Goal: Information Seeking & Learning: Learn about a topic

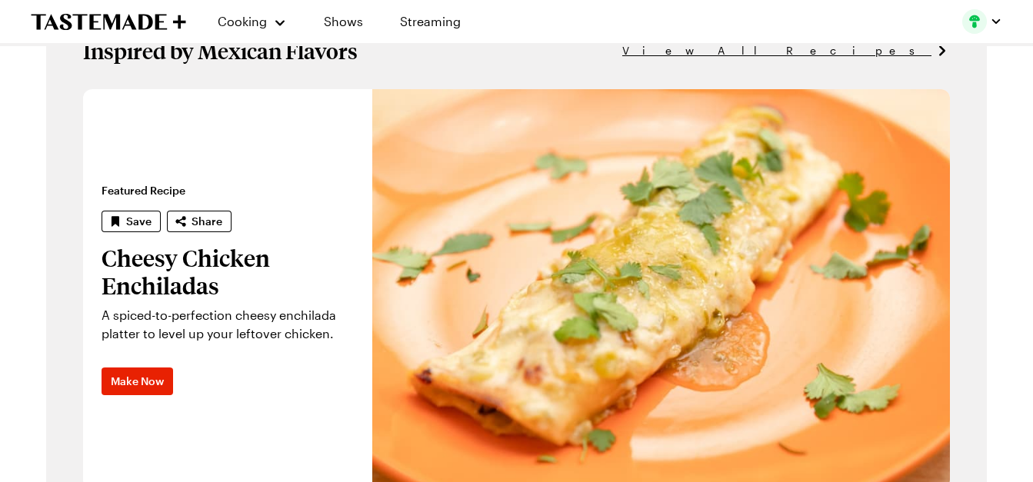
scroll to position [923, 0]
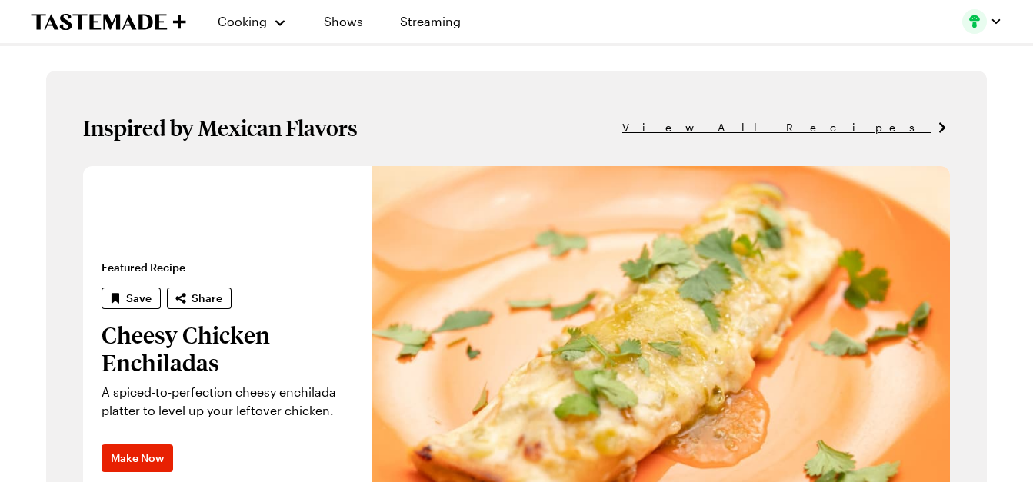
click at [864, 128] on span "View All Recipes" at bounding box center [776, 127] width 309 height 17
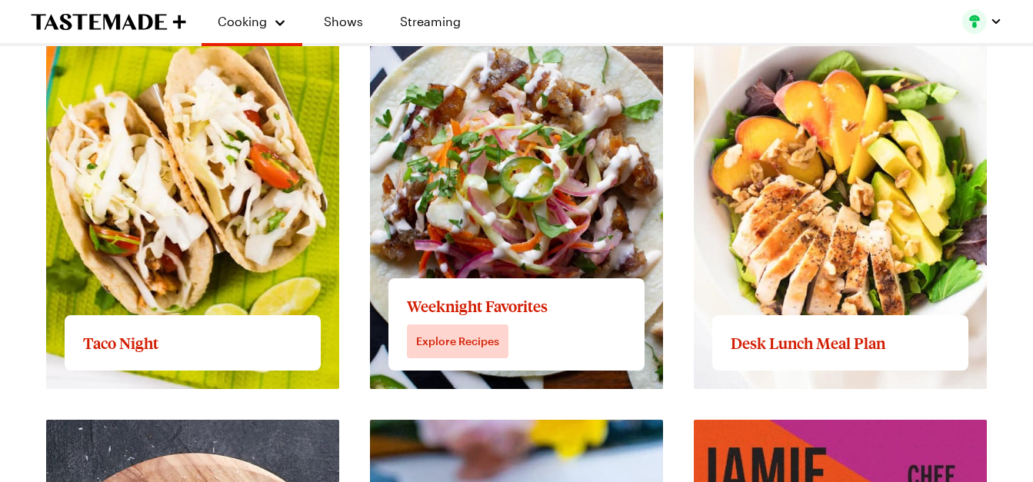
scroll to position [2000, 0]
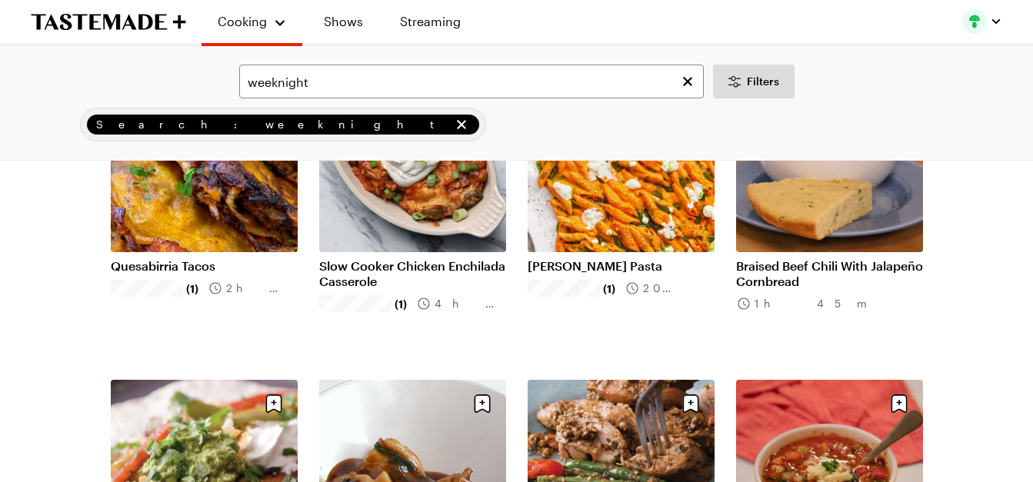
scroll to position [1384, 0]
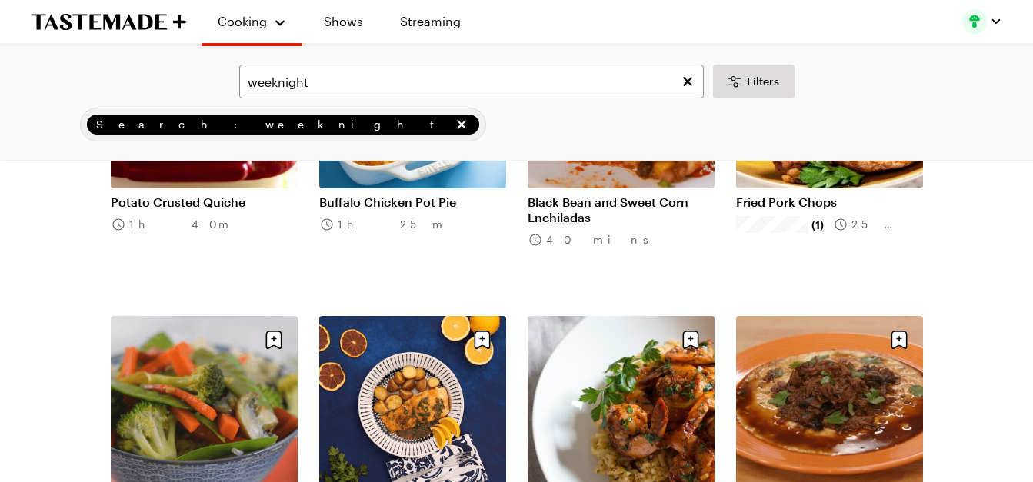
scroll to position [2923, 0]
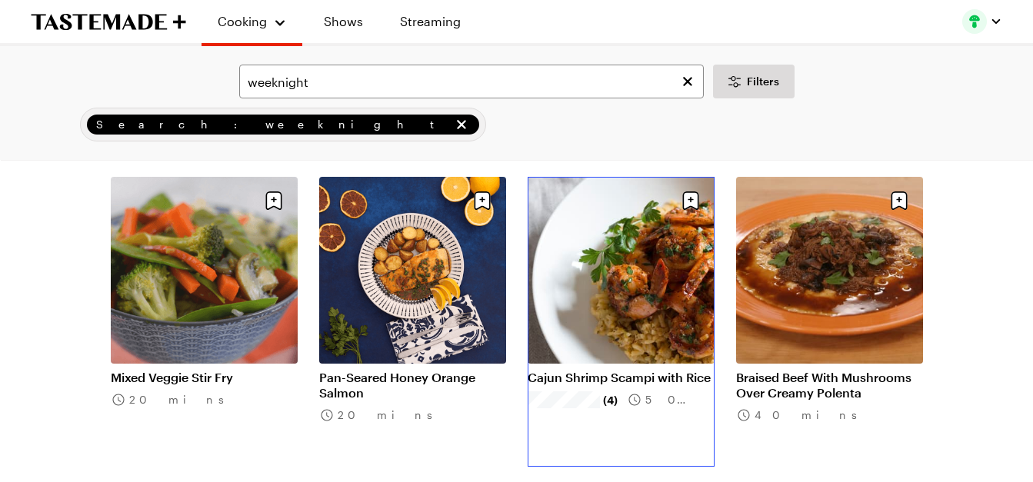
click at [694, 370] on link "Cajun Shrimp Scampi with Rice" at bounding box center [621, 377] width 187 height 15
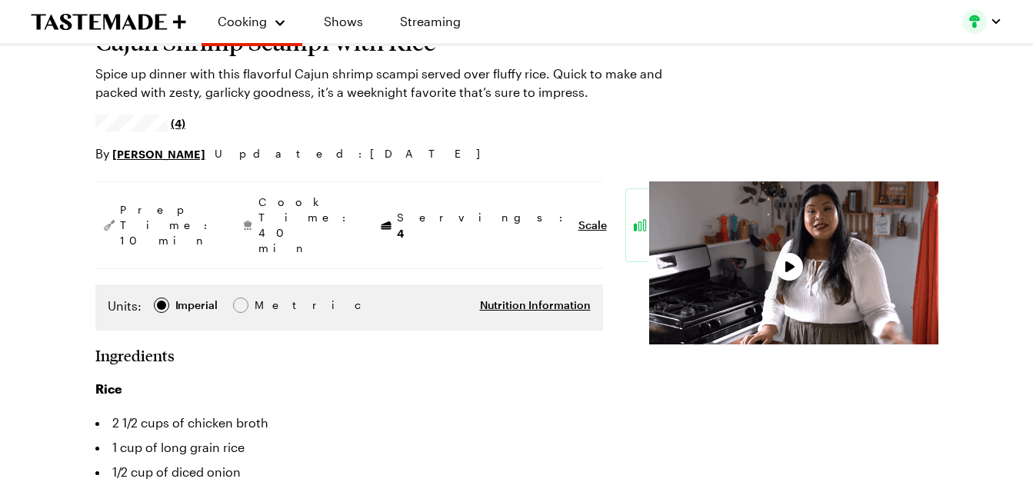
type textarea "x"
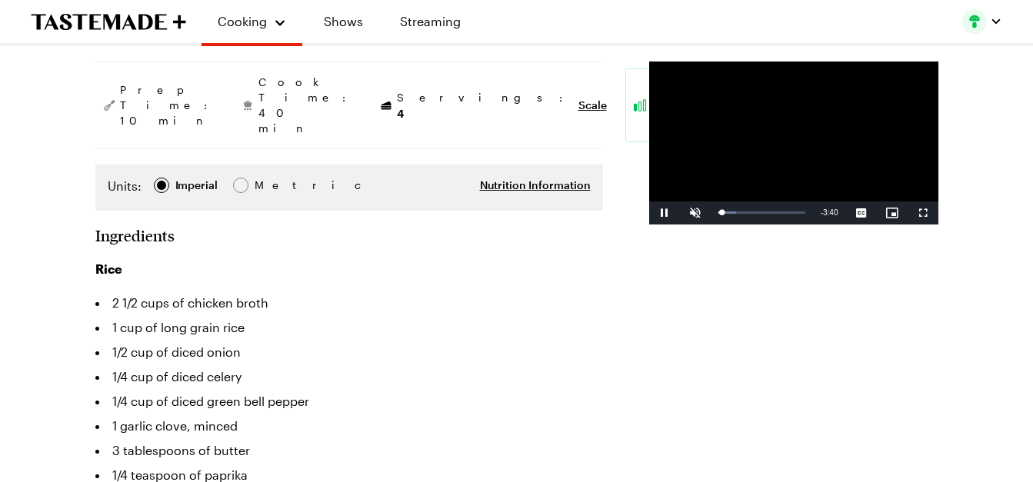
scroll to position [231, 0]
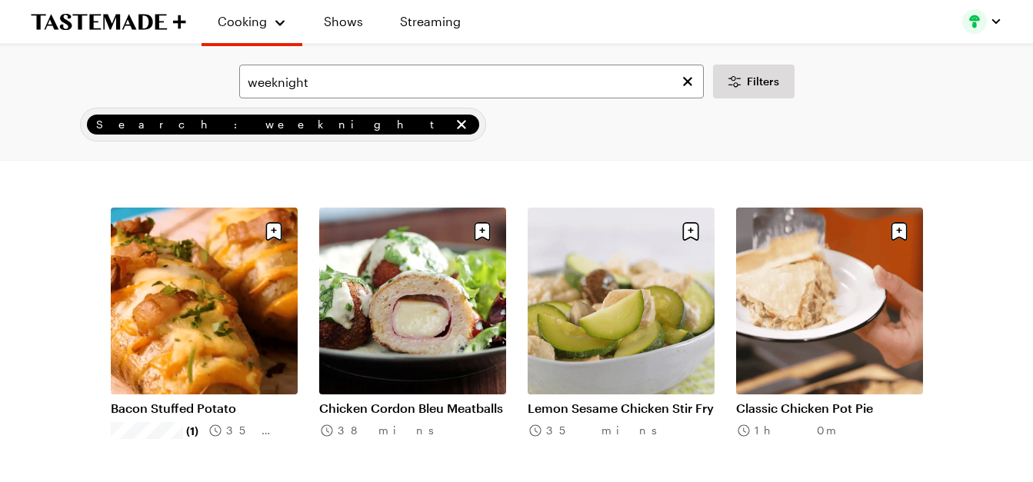
scroll to position [3230, 0]
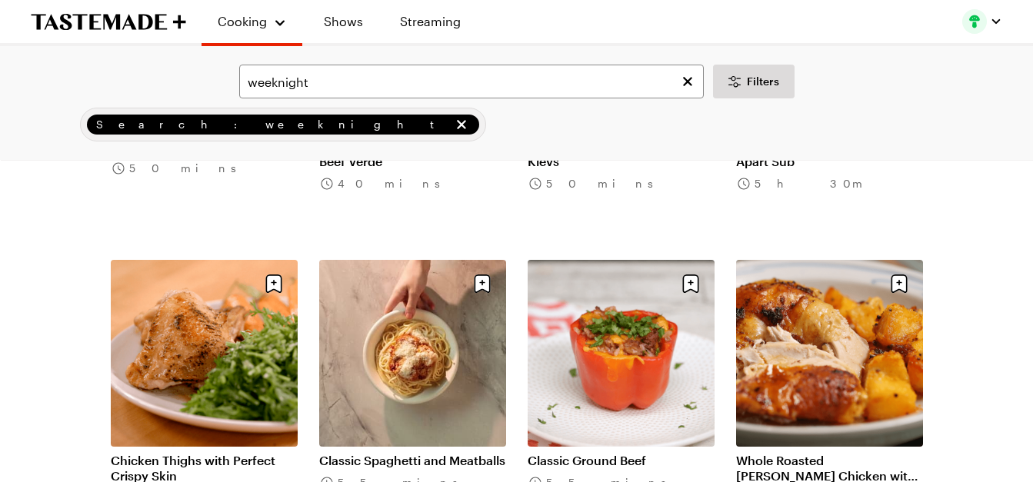
scroll to position [5076, 0]
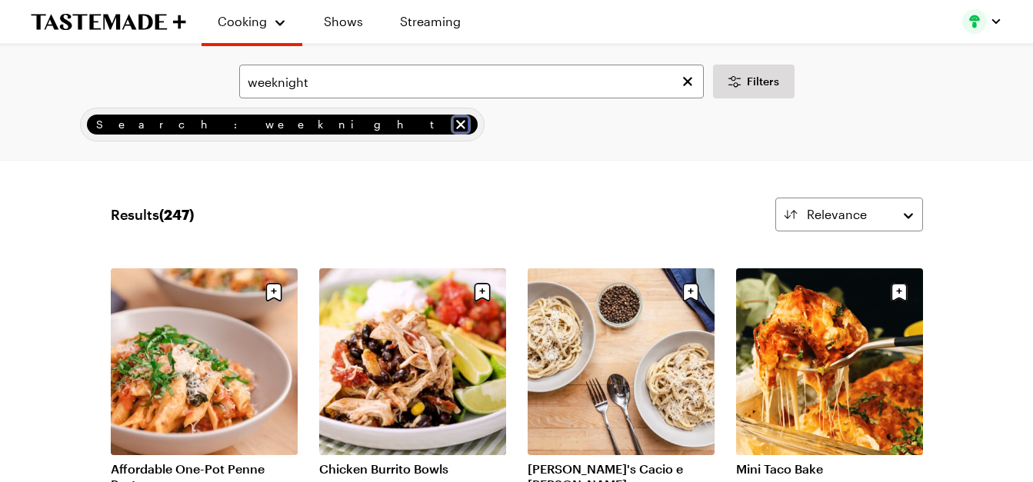
click at [456, 124] on icon "remove Search: weeknight" at bounding box center [460, 124] width 9 height 9
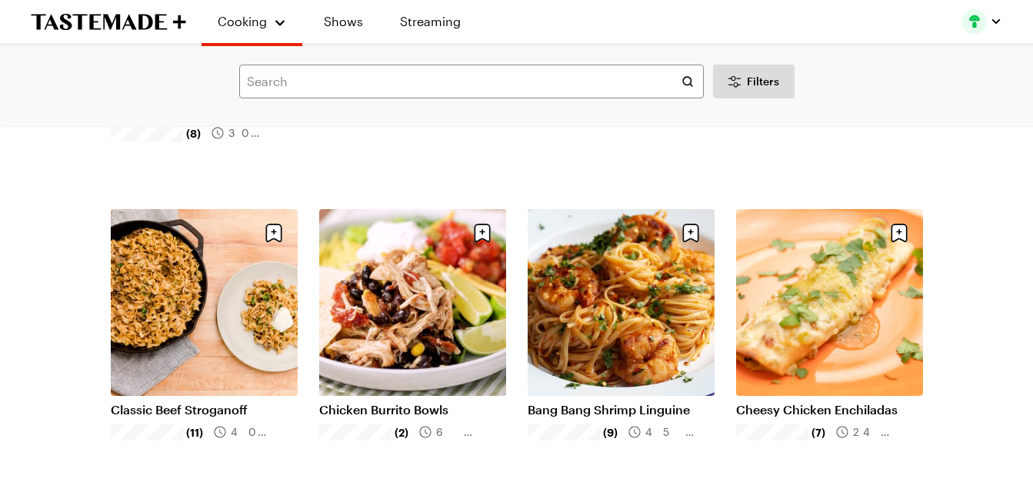
scroll to position [692, 0]
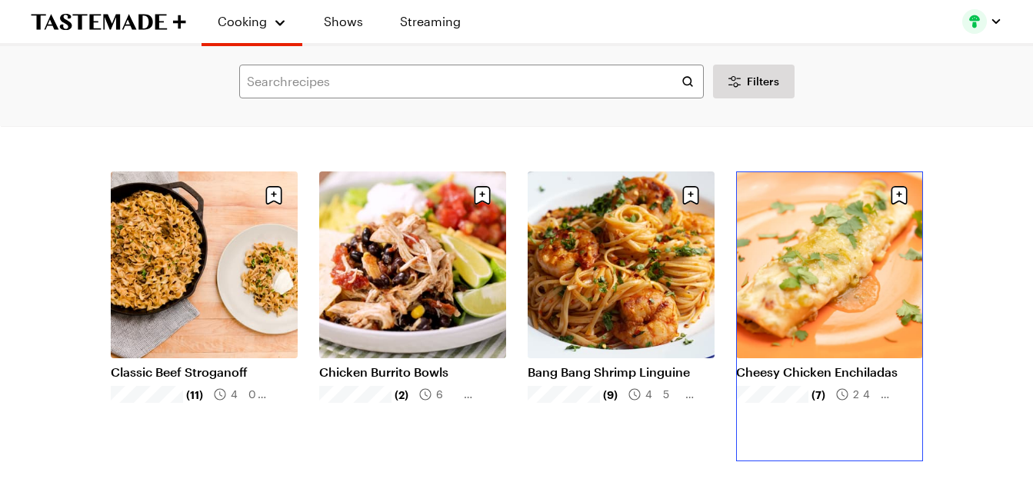
click at [795, 365] on link "Cheesy Chicken Enchiladas" at bounding box center [829, 372] width 187 height 15
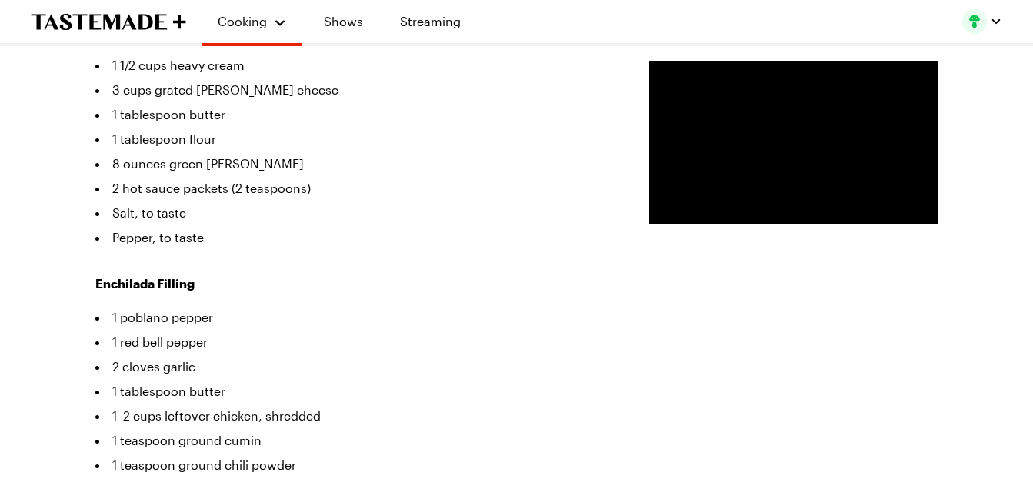
scroll to position [538, 0]
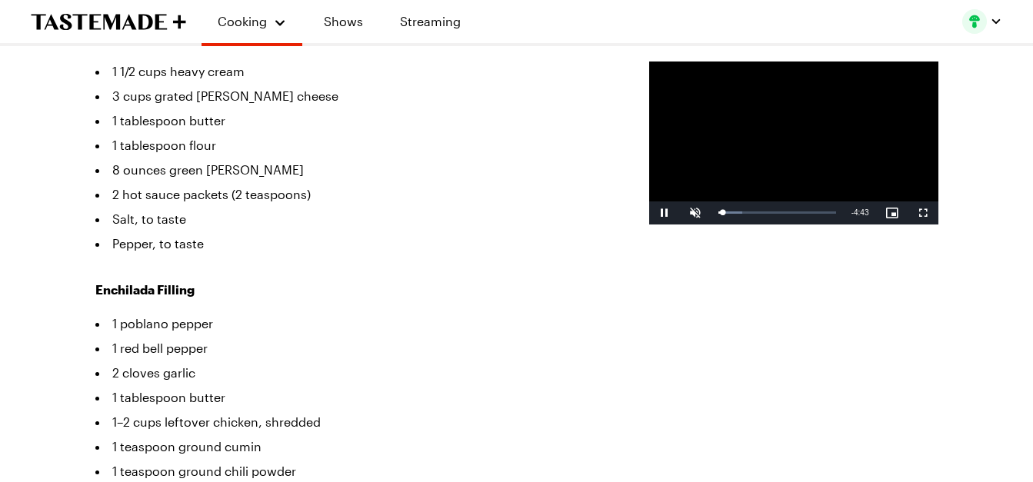
click at [784, 208] on video "Video Player" at bounding box center [793, 143] width 289 height 163
click at [649, 213] on span "Video Player" at bounding box center [664, 213] width 31 height 0
click at [680, 213] on span "Video Player" at bounding box center [695, 213] width 31 height 0
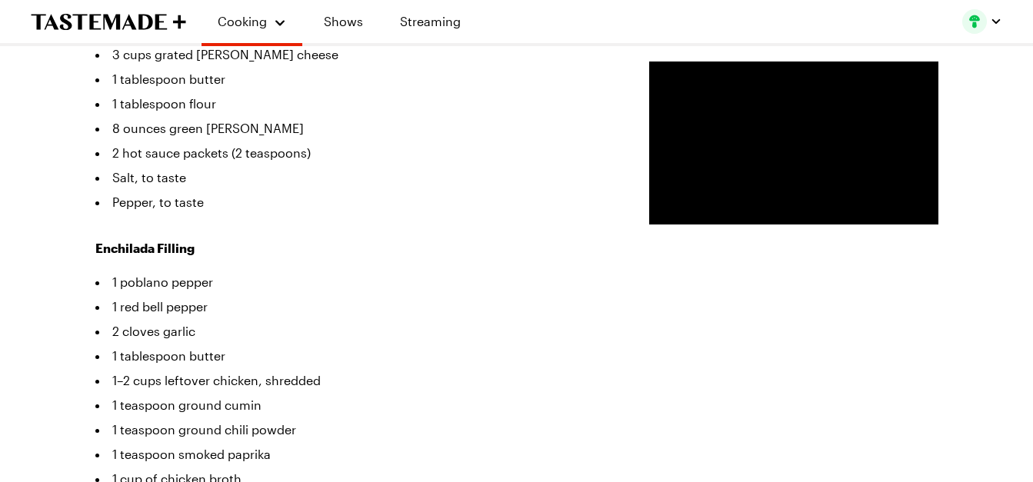
scroll to position [615, 0]
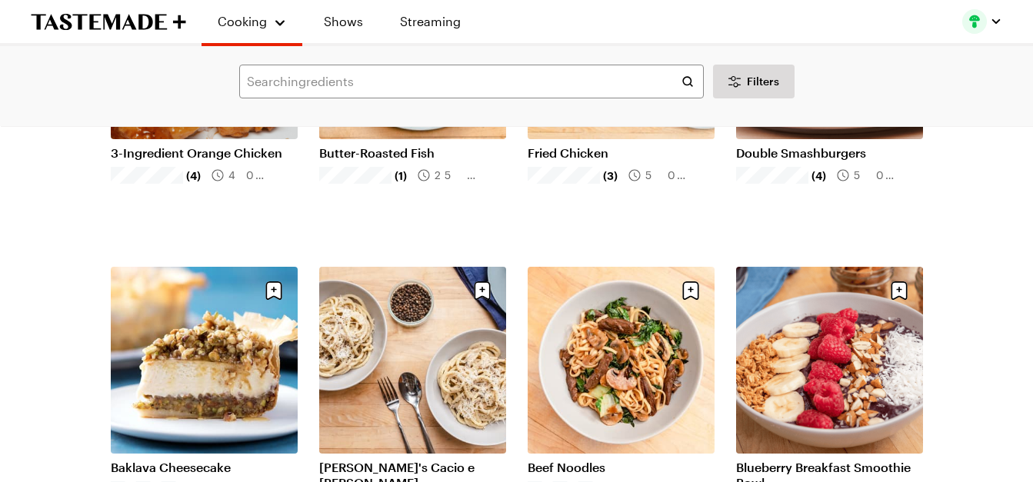
scroll to position [1615, 0]
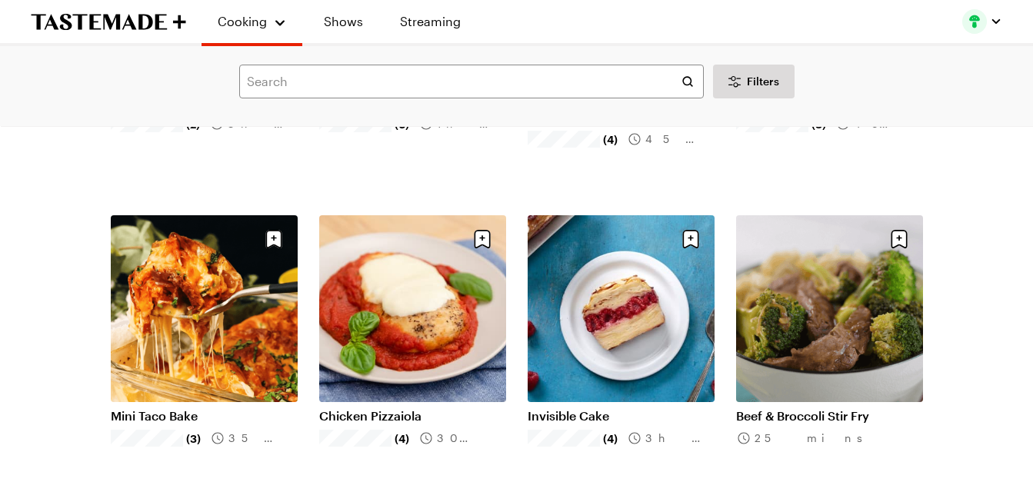
scroll to position [2307, 0]
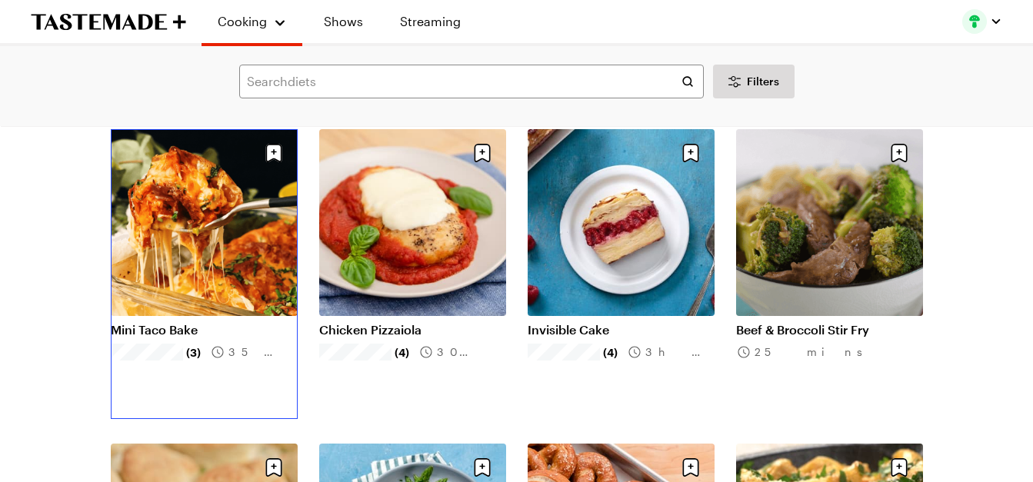
click at [172, 322] on link "Mini Taco Bake" at bounding box center [204, 329] width 187 height 15
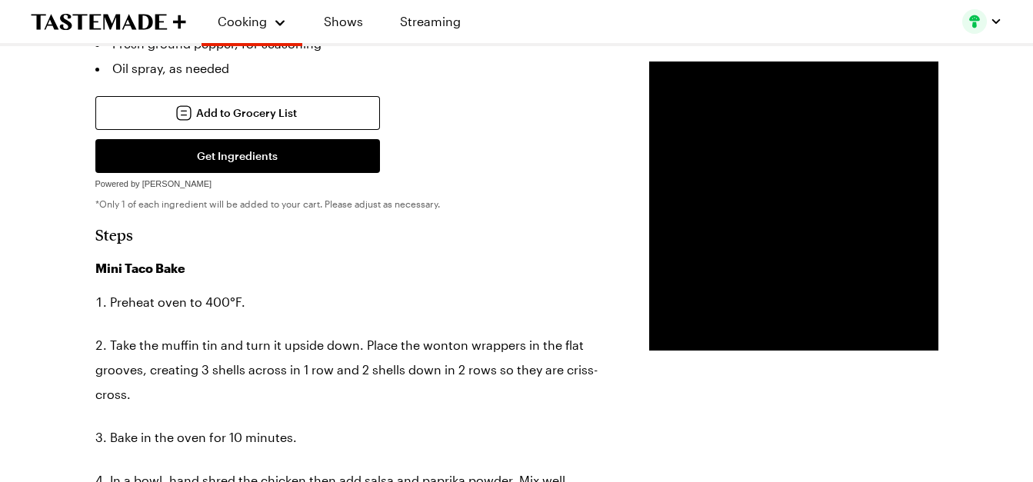
scroll to position [923, 0]
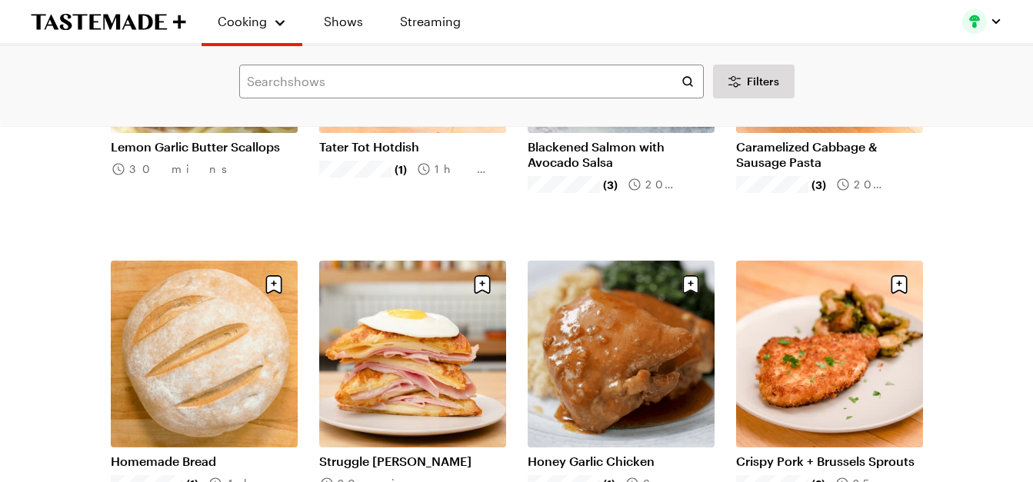
scroll to position [3461, 0]
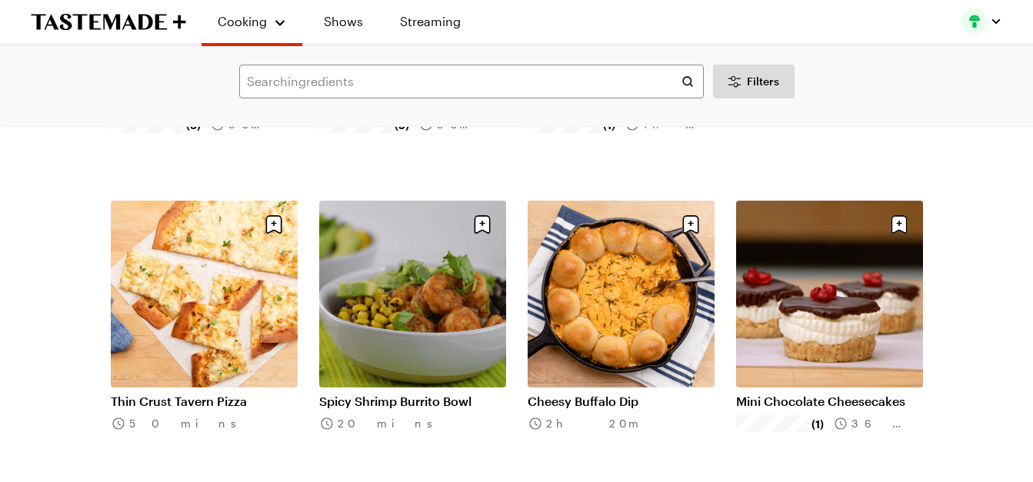
scroll to position [4768, 0]
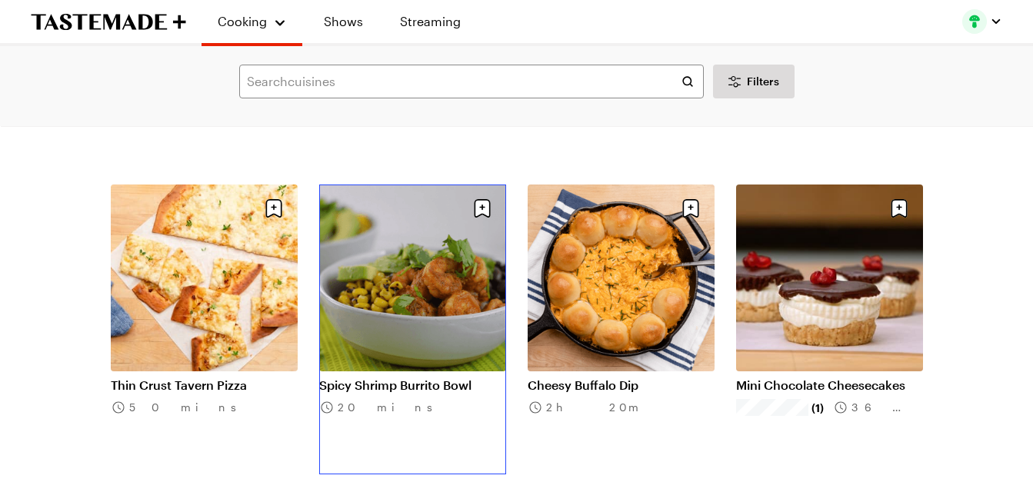
click at [445, 378] on link "Spicy Shrimp Burrito Bowl" at bounding box center [412, 385] width 187 height 15
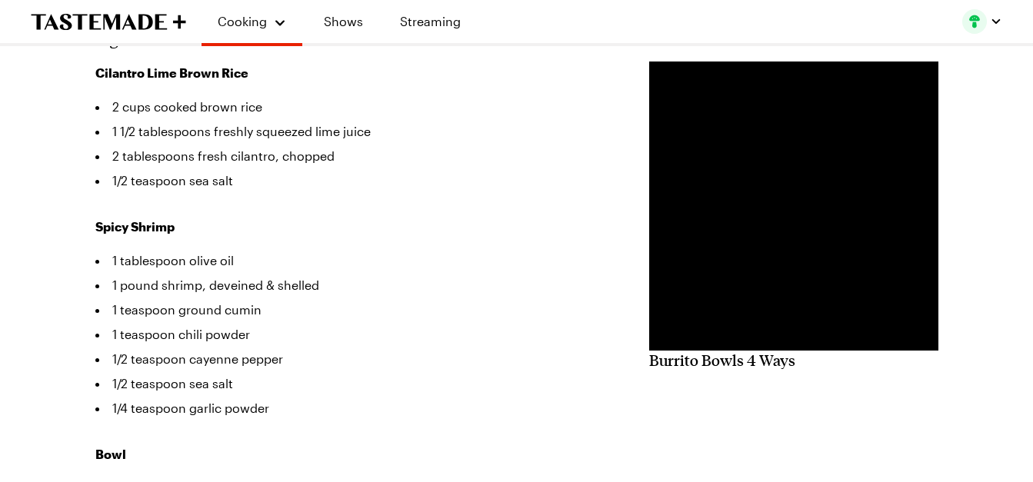
scroll to position [385, 0]
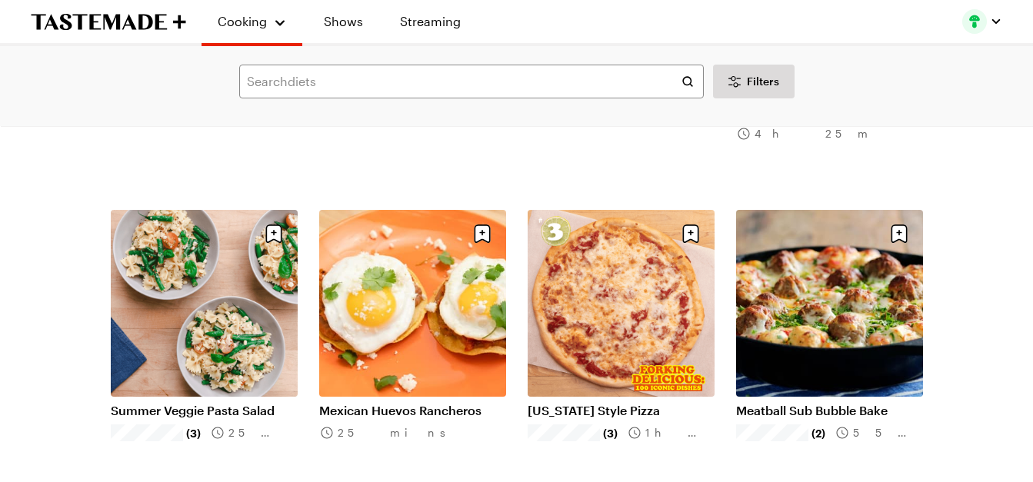
scroll to position [5384, 0]
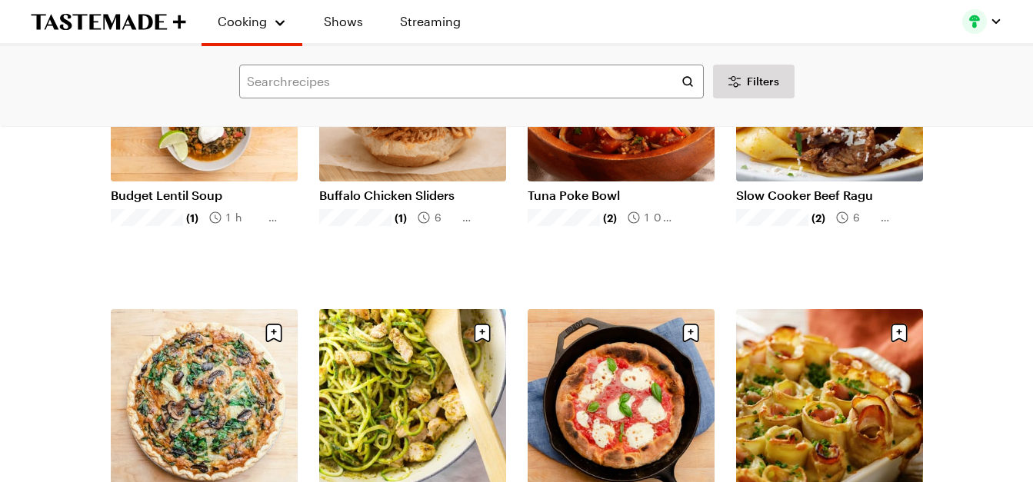
scroll to position [7230, 0]
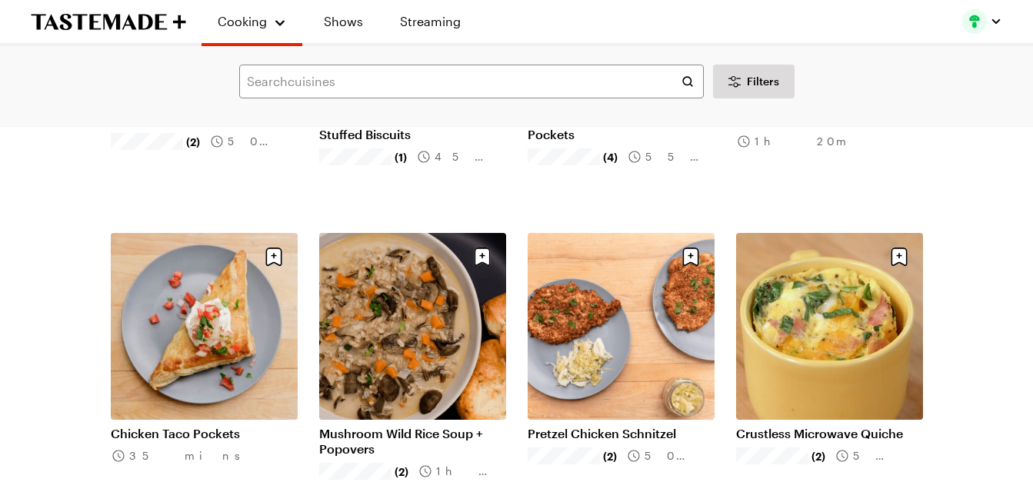
scroll to position [9152, 0]
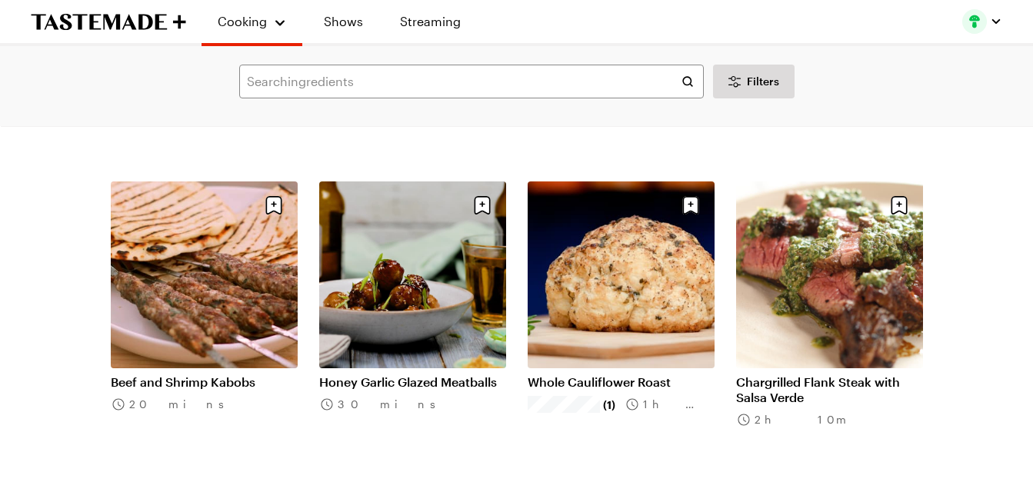
scroll to position [11075, 0]
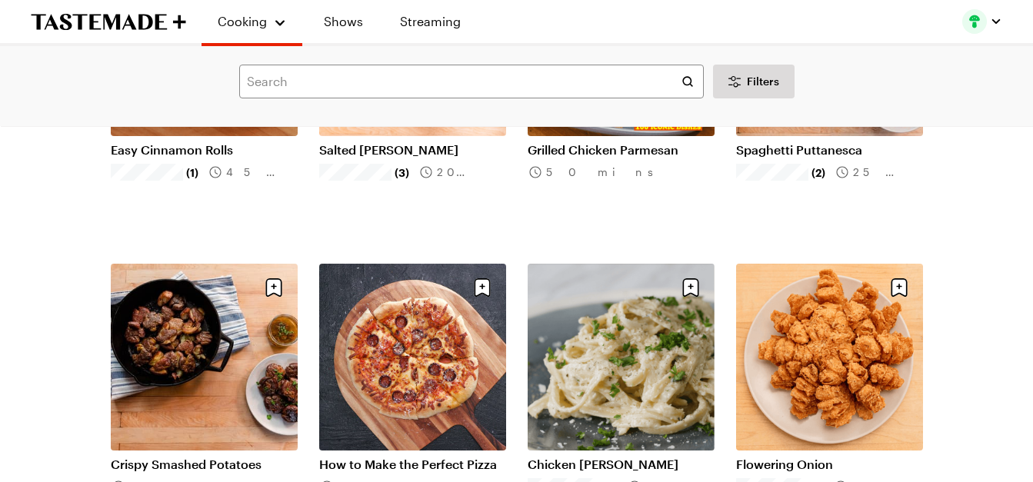
scroll to position [12921, 0]
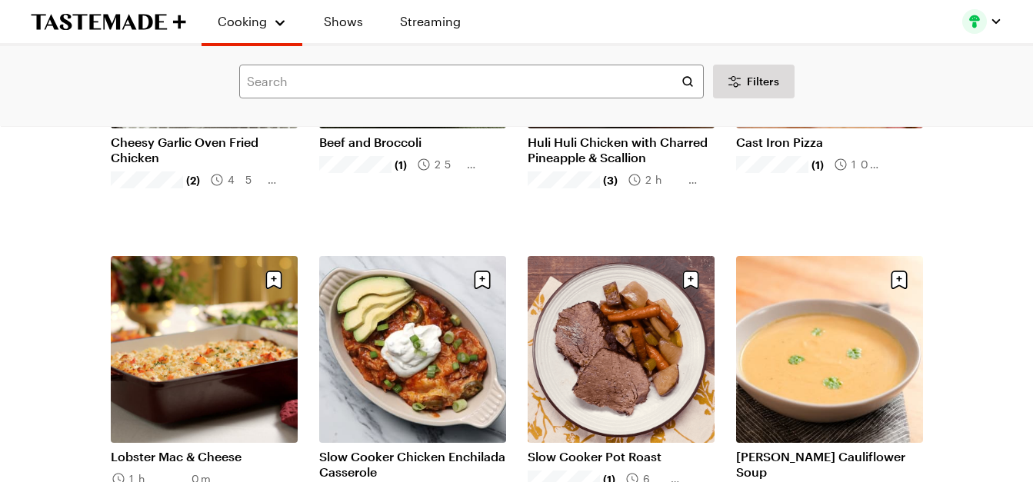
scroll to position [14767, 0]
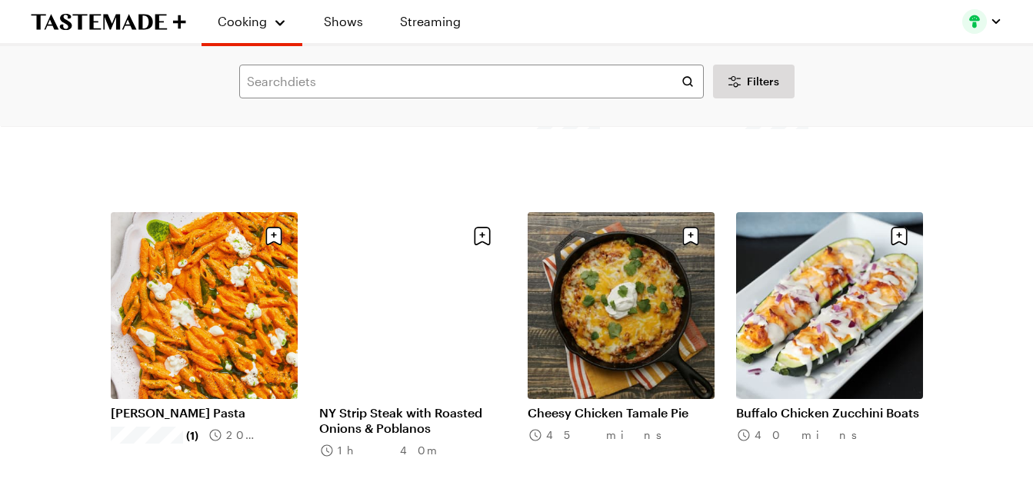
scroll to position [15459, 0]
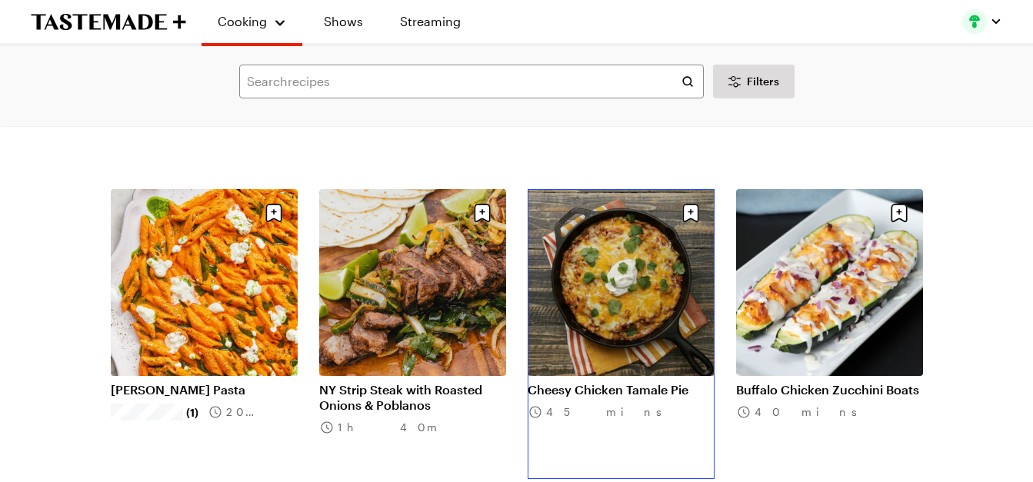
click at [665, 382] on link "Cheesy Chicken Tamale Pie" at bounding box center [621, 389] width 187 height 15
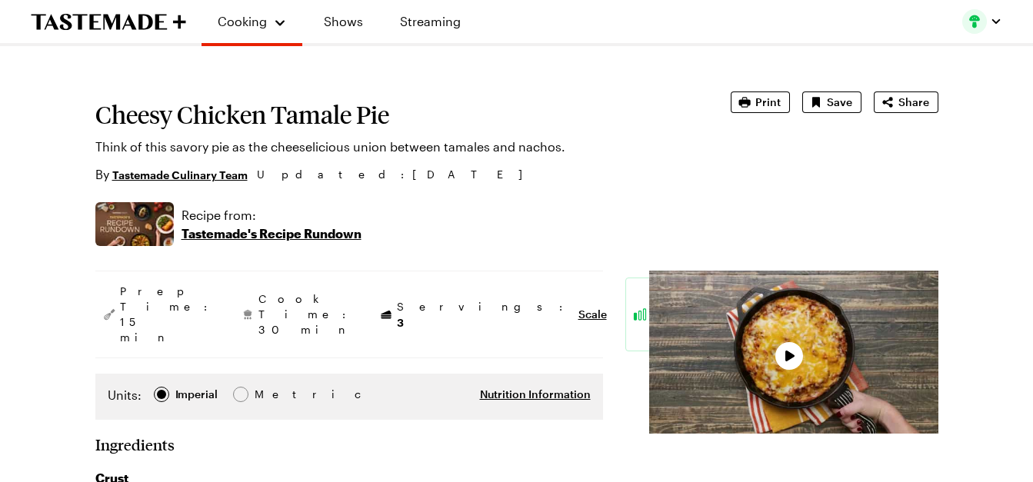
type textarea "x"
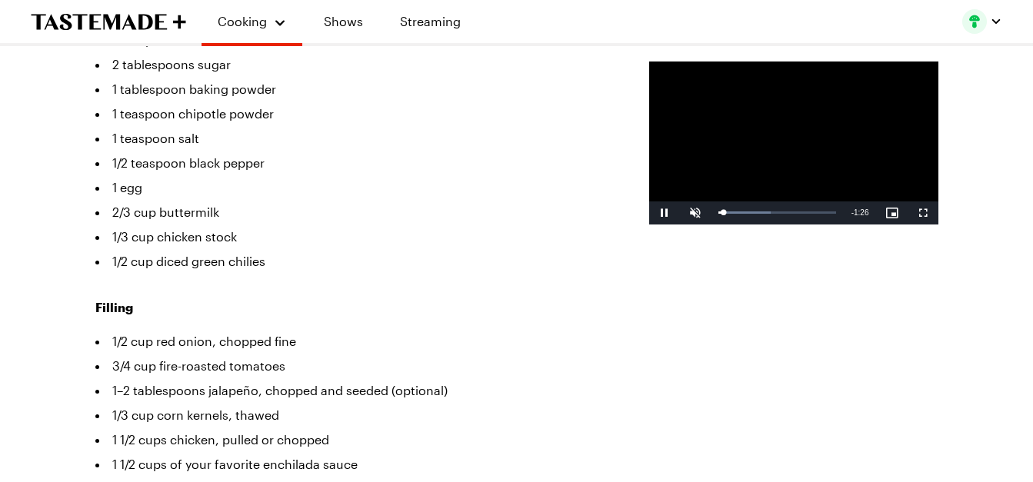
scroll to position [615, 0]
